Goal: Information Seeking & Learning: Learn about a topic

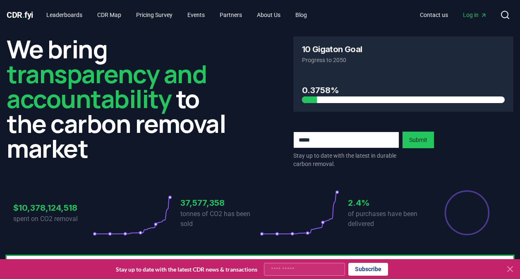
scroll to position [689, 0]
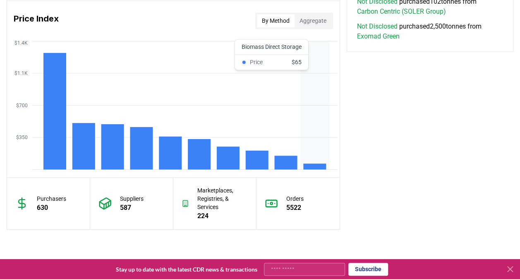
click at [307, 160] on icon "$350 $700 $1.1K $1.4K" at bounding box center [173, 105] width 332 height 132
click at [312, 168] on rect at bounding box center [314, 166] width 23 height 6
click at [312, 163] on rect at bounding box center [314, 166] width 23 height 6
click at [313, 165] on rect at bounding box center [314, 166] width 23 height 6
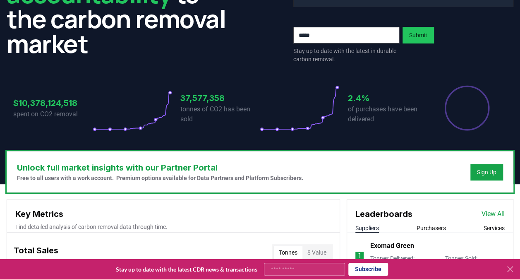
scroll to position [0, 0]
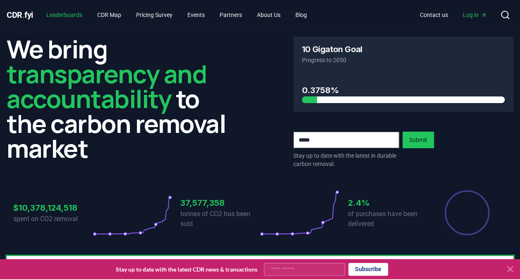
click at [63, 13] on link "Leaderboards" at bounding box center [64, 14] width 49 height 15
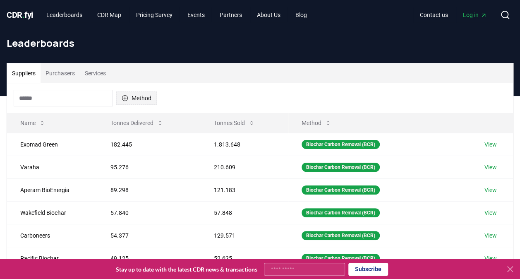
click at [145, 93] on button "Method" at bounding box center [136, 97] width 41 height 13
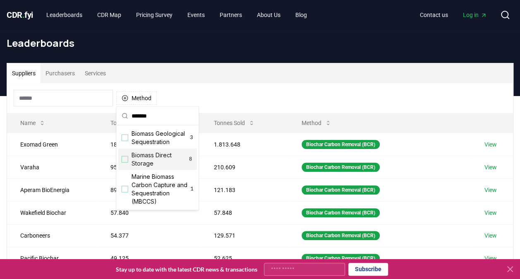
type input "*******"
click at [126, 162] on div "Biomass Direct Storage 8" at bounding box center [157, 159] width 79 height 22
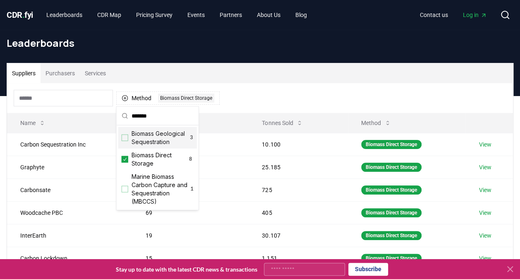
click at [254, 95] on div "Method 1 Biomass Direct Storage" at bounding box center [260, 98] width 506 height 30
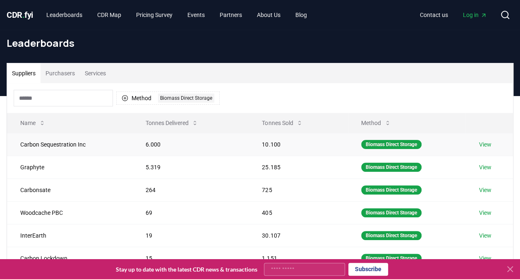
click at [483, 146] on link "View" at bounding box center [484, 144] width 12 height 8
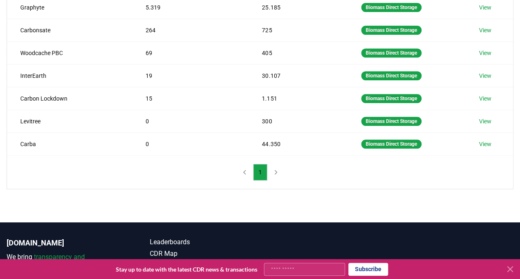
scroll to position [220, 0]
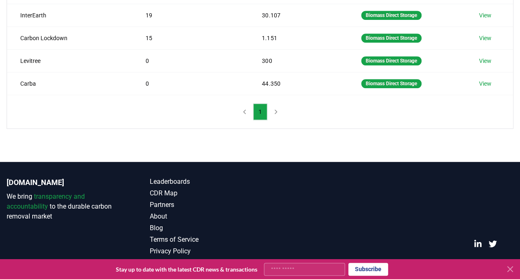
click at [275, 110] on nav "1" at bounding box center [259, 111] width 45 height 17
click at [246, 110] on nav "1" at bounding box center [259, 111] width 45 height 17
click at [351, 78] on td "Biomass Direct Storage" at bounding box center [407, 83] width 118 height 23
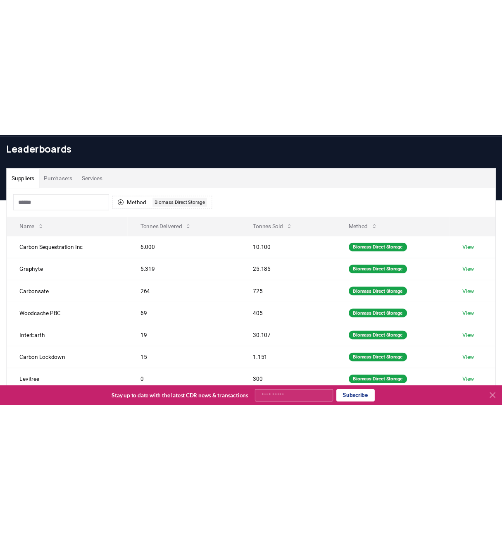
scroll to position [0, 0]
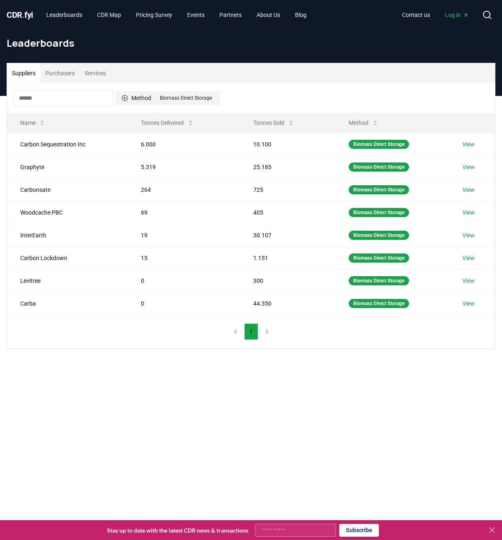
click at [124, 96] on icon "button" at bounding box center [125, 98] width 7 height 7
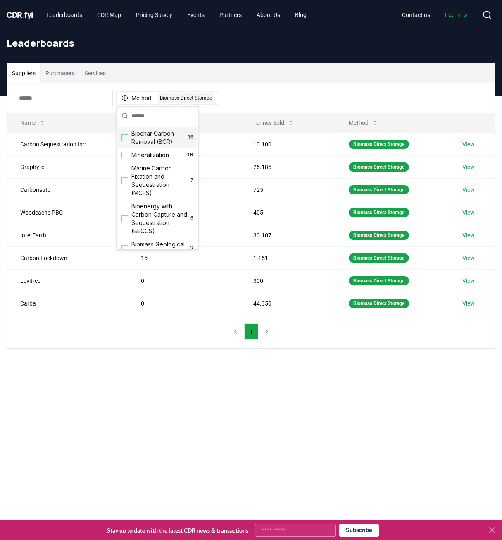
click at [257, 106] on div "Method 1 Biomass Direct Storage" at bounding box center [251, 98] width 488 height 30
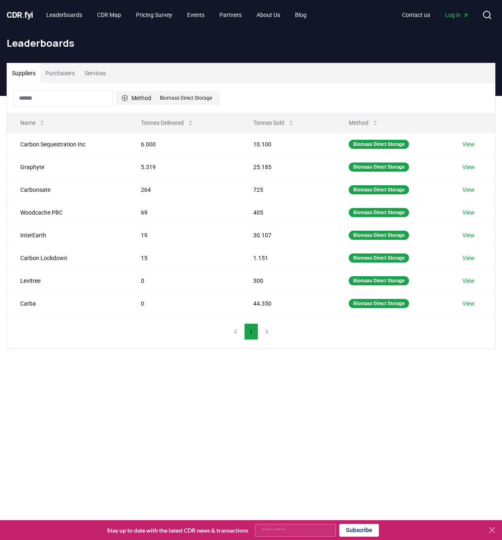
click at [129, 98] on button "Method 1 Biomass Direct Storage" at bounding box center [167, 97] width 103 height 13
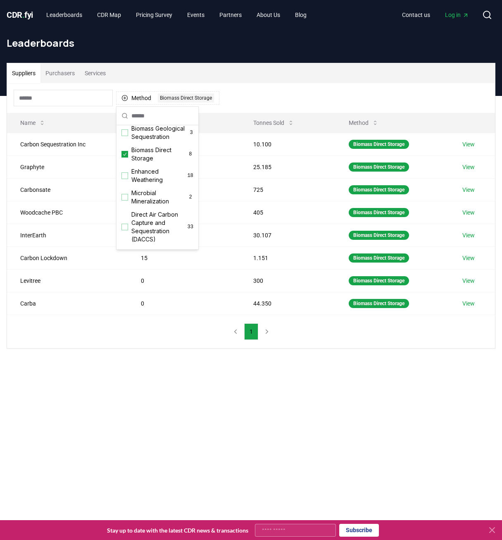
scroll to position [114, 0]
click at [125, 159] on icon "Suggestions" at bounding box center [125, 156] width 6 height 7
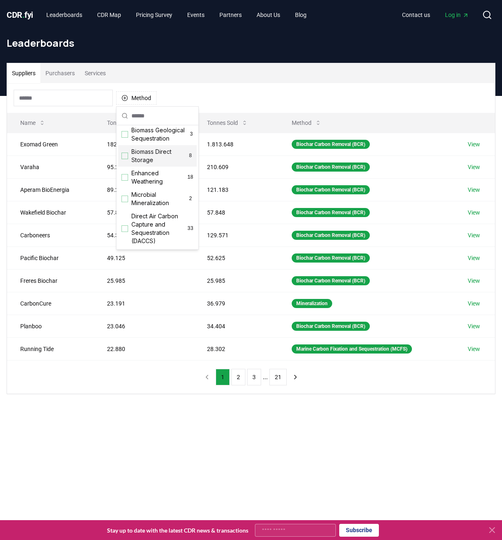
click at [64, 98] on input at bounding box center [63, 98] width 99 height 17
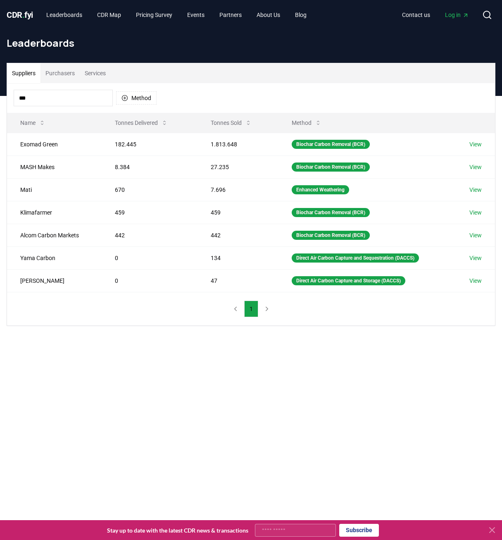
type input "****"
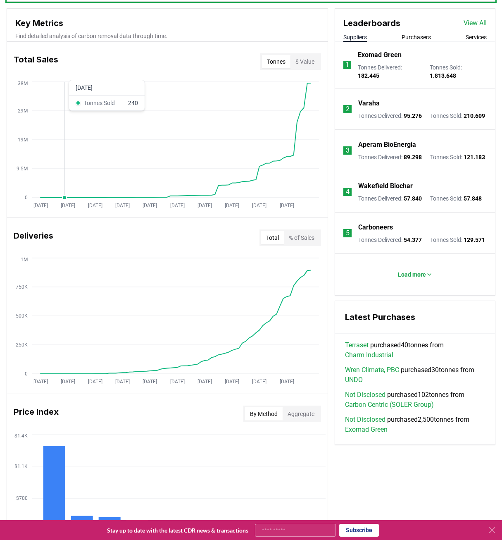
scroll to position [296, 0]
click at [424, 278] on button "Load more" at bounding box center [416, 274] width 48 height 17
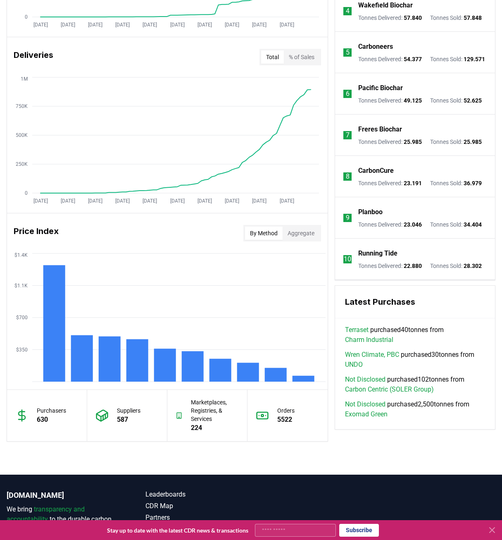
scroll to position [476, 0]
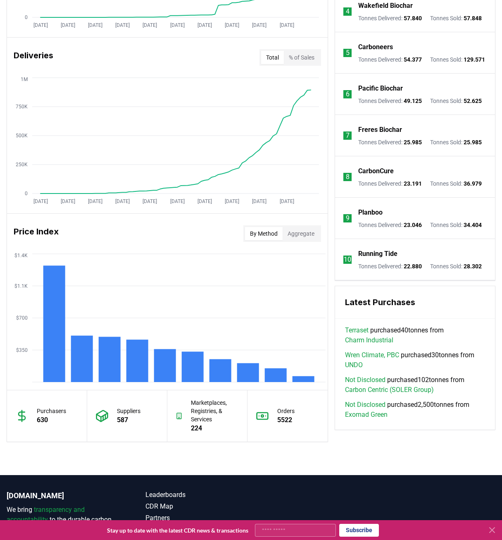
drag, startPoint x: 424, startPoint y: 294, endPoint x: 356, endPoint y: 304, distance: 68.8
click at [356, 278] on div "Latest Purchases" at bounding box center [415, 302] width 160 height 33
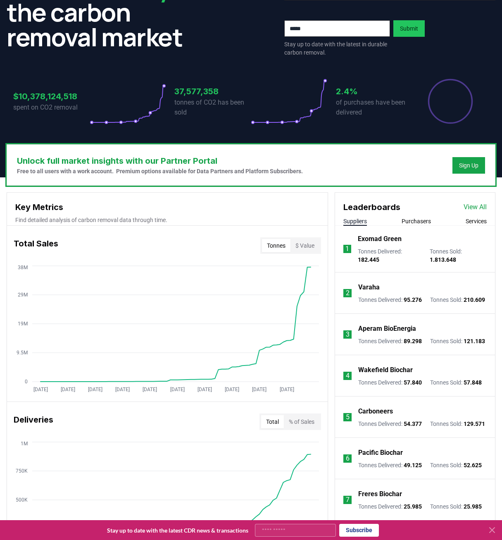
scroll to position [111, 0]
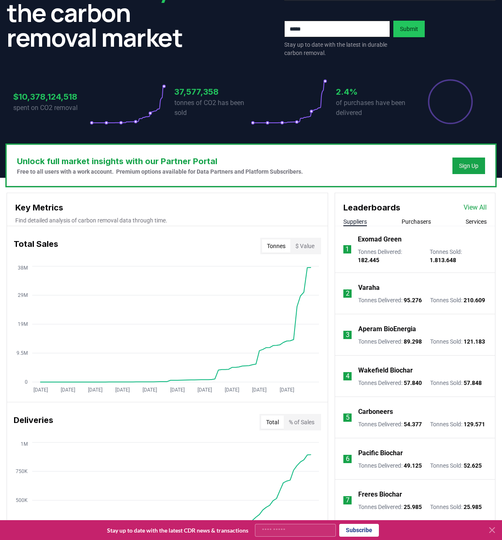
click at [466, 210] on link "View All" at bounding box center [475, 208] width 23 height 10
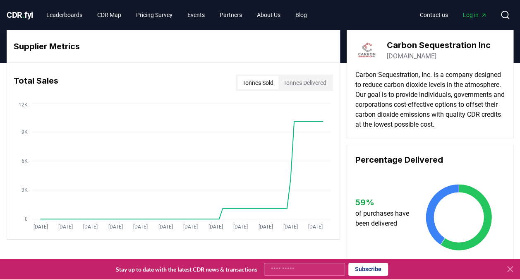
click at [261, 79] on button "Tonnes Sold" at bounding box center [257, 82] width 41 height 13
click at [264, 84] on button "Tonnes Sold" at bounding box center [257, 82] width 41 height 13
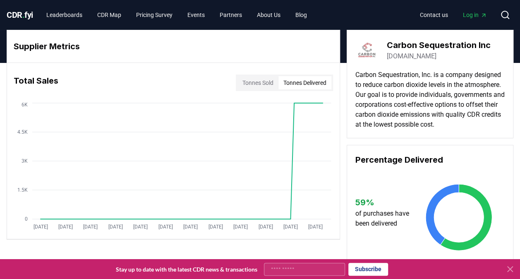
click at [288, 84] on button "Tonnes Delivered" at bounding box center [304, 82] width 53 height 13
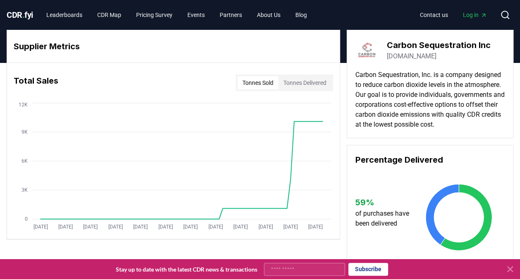
click at [256, 79] on button "Tonnes Sold" at bounding box center [257, 82] width 41 height 13
click at [479, 15] on span "Log in" at bounding box center [475, 15] width 24 height 8
click at [158, 17] on link "Pricing Survey" at bounding box center [154, 14] width 50 height 15
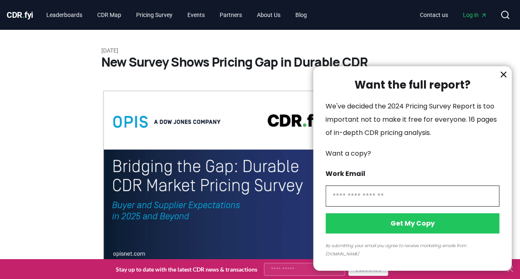
click at [59, 16] on div at bounding box center [260, 139] width 520 height 279
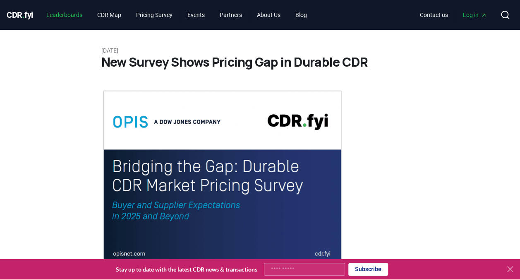
click at [58, 13] on link "Leaderboards" at bounding box center [64, 14] width 49 height 15
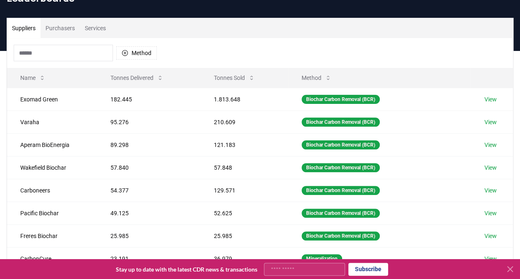
scroll to position [45, 0]
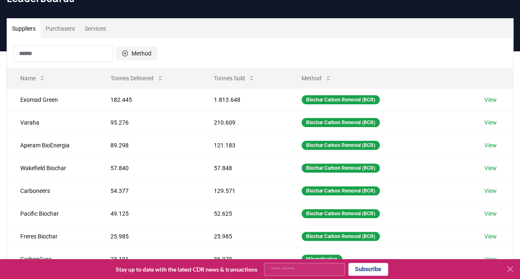
click at [134, 56] on button "Method" at bounding box center [136, 53] width 41 height 13
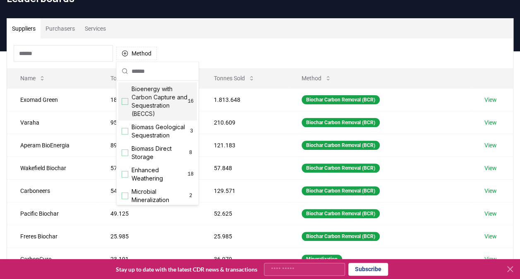
scroll to position [73, 0]
click at [135, 158] on span "Biomass Direct Storage" at bounding box center [160, 152] width 56 height 17
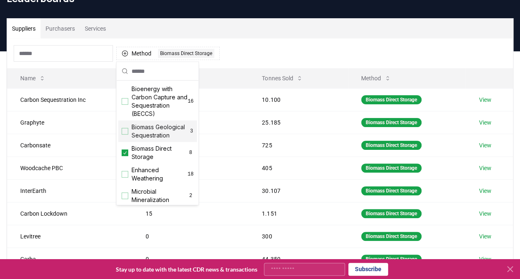
click at [303, 46] on div "Method 1 Biomass Direct Storage" at bounding box center [260, 53] width 506 height 30
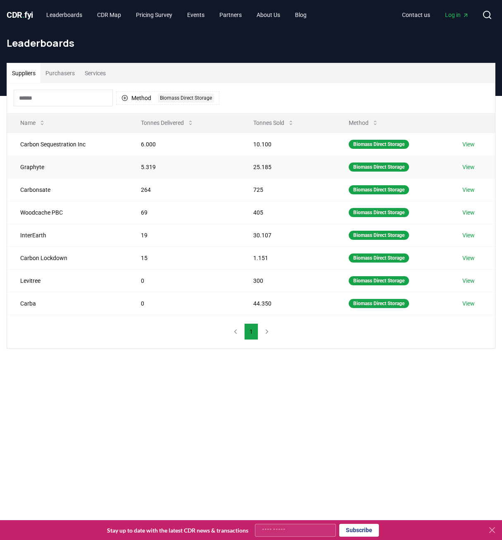
scroll to position [45, 0]
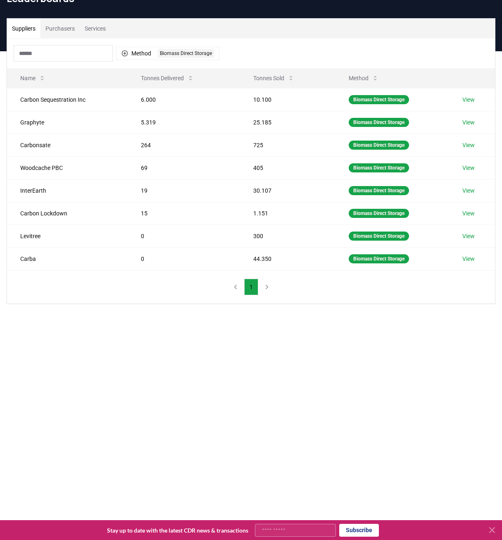
click at [32, 28] on button "Suppliers" at bounding box center [23, 29] width 33 height 20
drag, startPoint x: 32, startPoint y: 28, endPoint x: 61, endPoint y: 237, distance: 211.7
click at [61, 237] on div "Suppliers Purchasers Services Method 1 Biomass Direct Storage Name Tonnes Deliv…" at bounding box center [251, 161] width 488 height 285
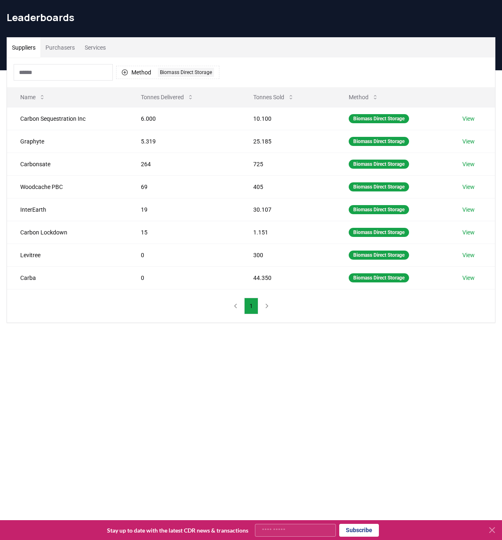
scroll to position [0, 0]
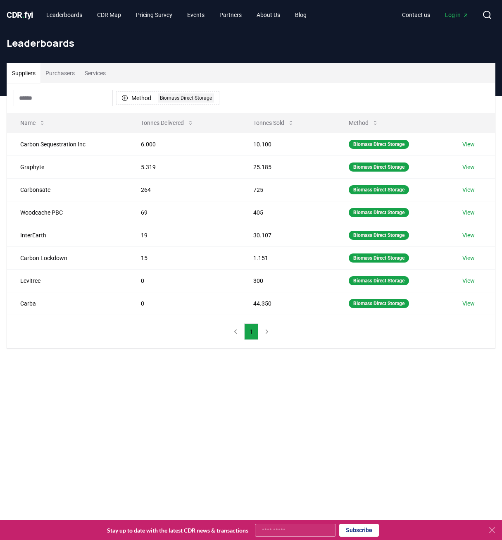
click at [18, 11] on span "CDR . fyi" at bounding box center [20, 15] width 26 height 10
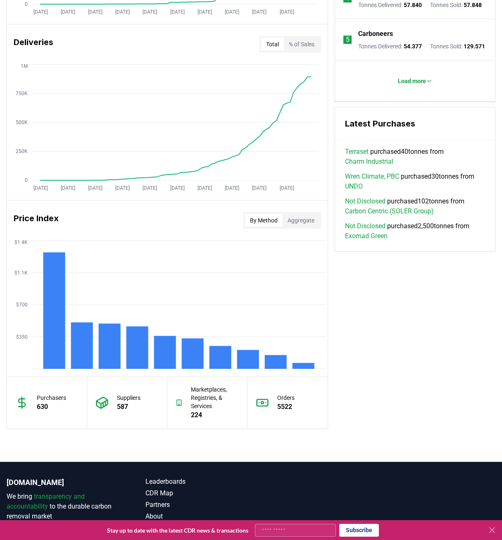
scroll to position [531, 0]
